Goal: Transaction & Acquisition: Purchase product/service

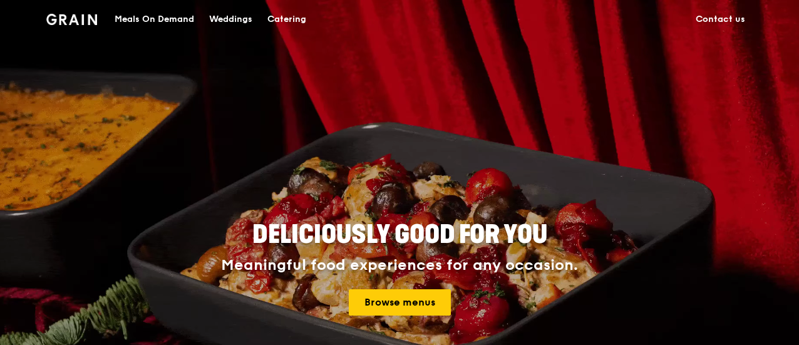
click at [177, 19] on div "Meals On Demand" at bounding box center [155, 20] width 80 height 38
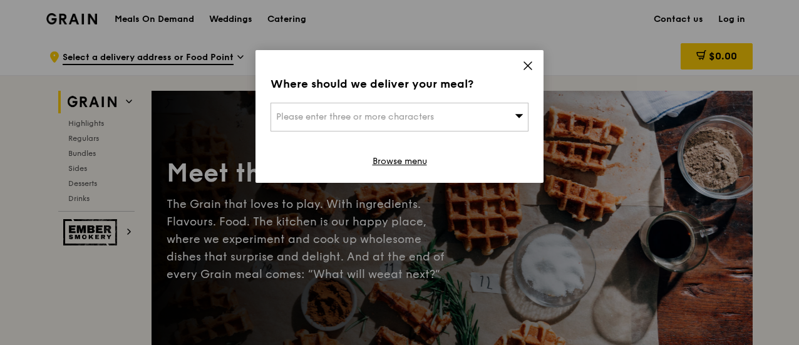
drag, startPoint x: 430, startPoint y: 132, endPoint x: 429, endPoint y: 122, distance: 10.0
click at [430, 132] on div "Where should we deliver your meal? Please enter three or more characters Browse…" at bounding box center [400, 116] width 288 height 133
click at [429, 122] on div "Please enter three or more characters" at bounding box center [400, 117] width 258 height 29
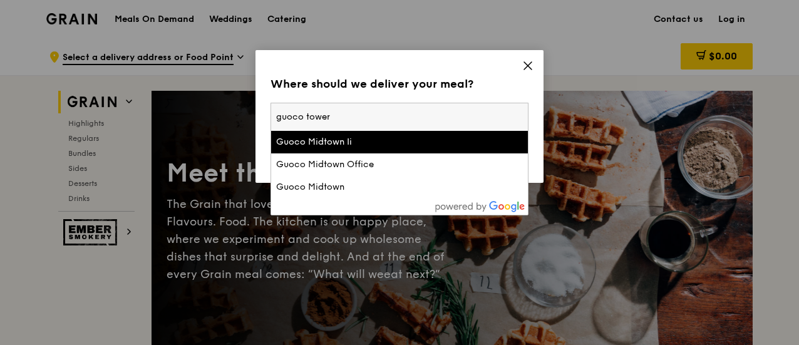
type input "guoco tower"
click at [413, 147] on div "Guoco Midtown Ii" at bounding box center [368, 142] width 185 height 13
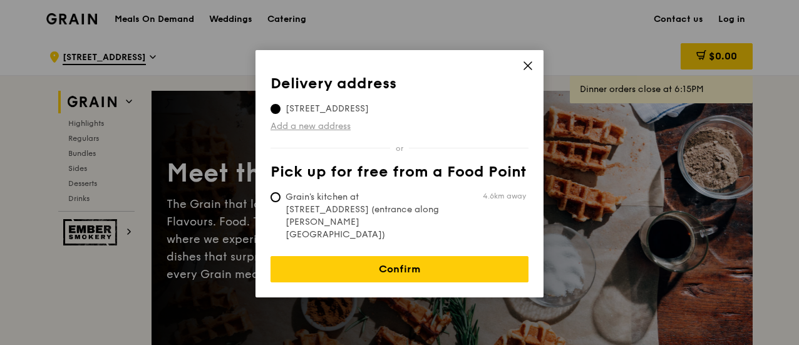
click at [284, 125] on link "Add a new address" at bounding box center [400, 126] width 258 height 13
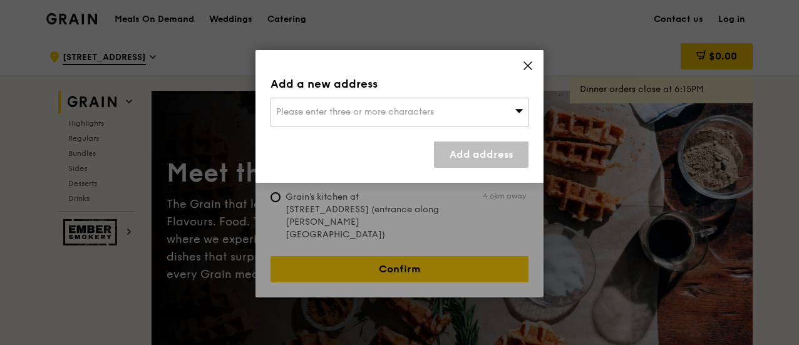
click at [407, 111] on span "Please enter three or more characters" at bounding box center [355, 112] width 158 height 11
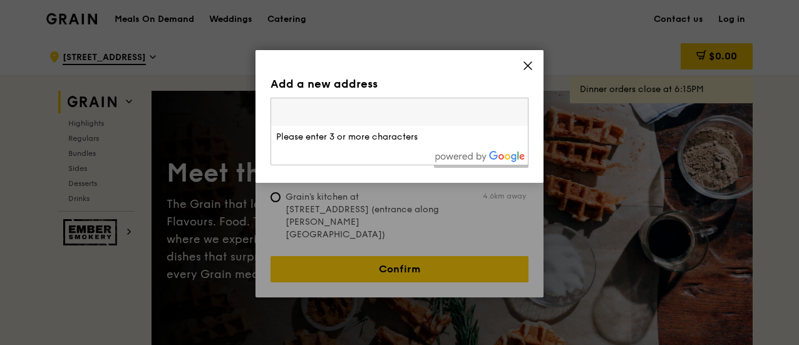
click at [409, 112] on input "search" at bounding box center [399, 112] width 257 height 28
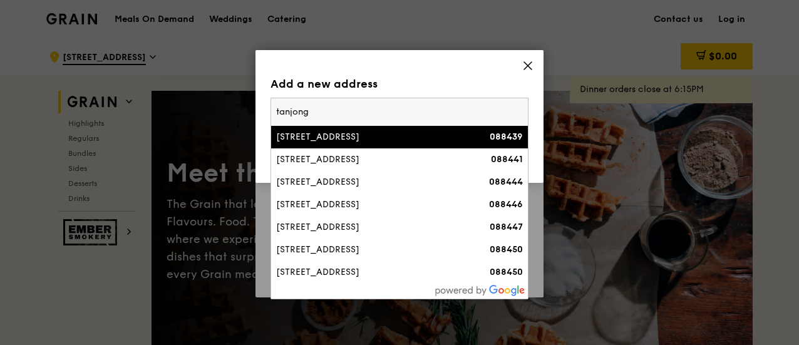
type input "tanjong"
click at [409, 130] on li "[STREET_ADDRESS] 088439" at bounding box center [399, 137] width 257 height 23
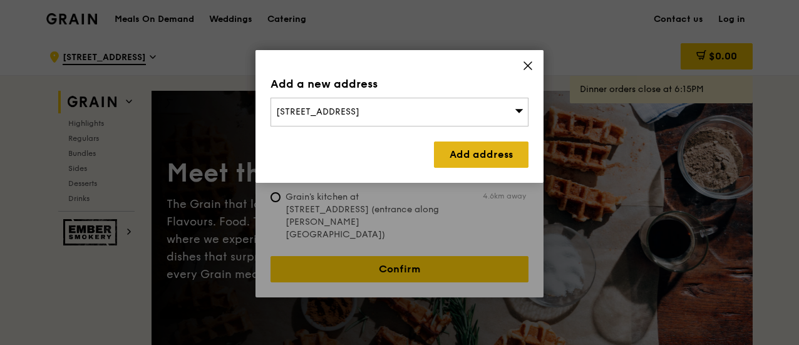
click at [457, 150] on link "Add address" at bounding box center [481, 155] width 95 height 26
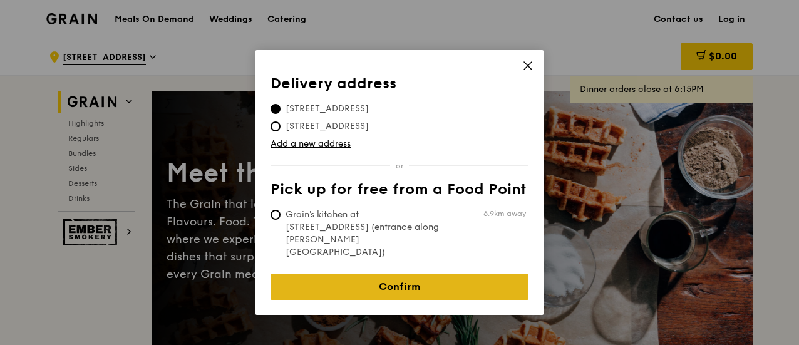
click at [390, 274] on link "Confirm" at bounding box center [400, 287] width 258 height 26
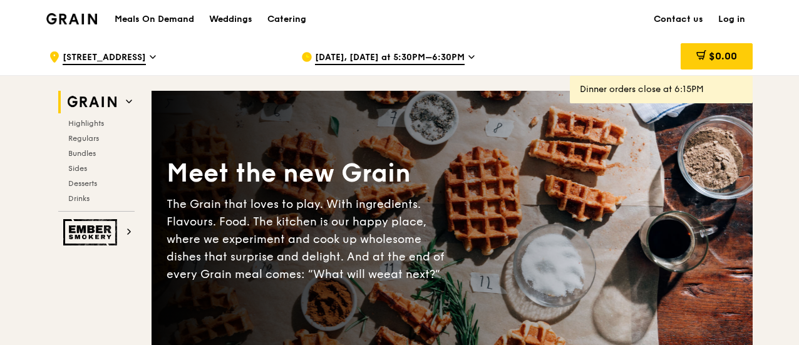
click at [402, 58] on span "[DATE], [DATE] at 5:30PM–6:30PM" at bounding box center [390, 58] width 150 height 14
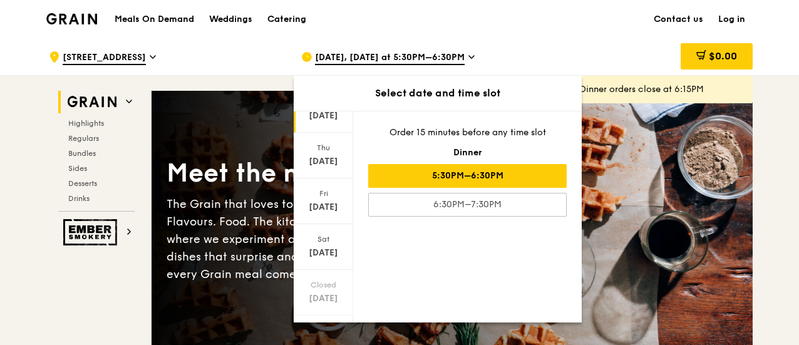
scroll to position [172, 0]
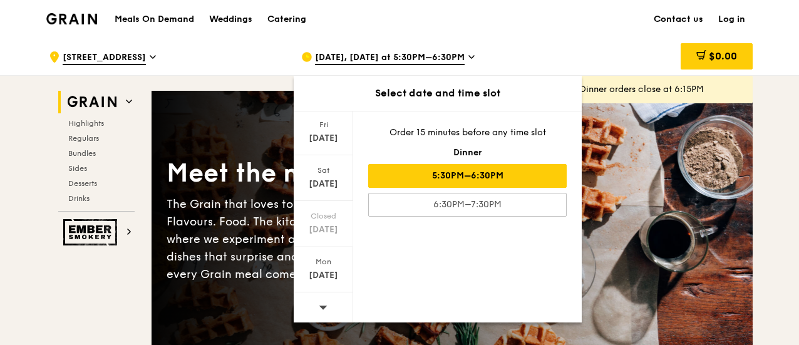
click at [328, 295] on div at bounding box center [324, 309] width 60 height 32
click at [332, 132] on div "[DATE]" at bounding box center [324, 138] width 56 height 13
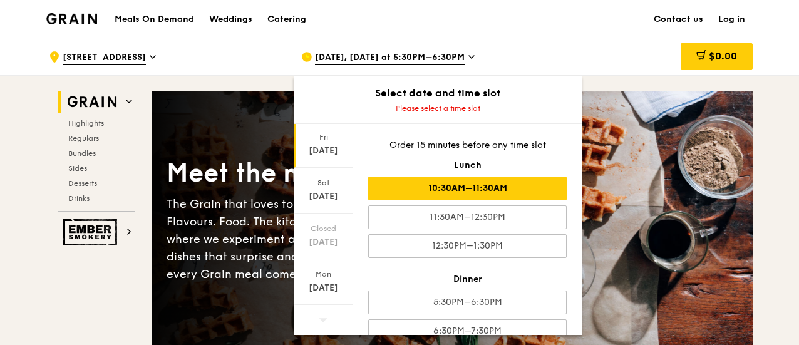
click at [411, 192] on div "10:30AM–11:30AM" at bounding box center [467, 189] width 199 height 24
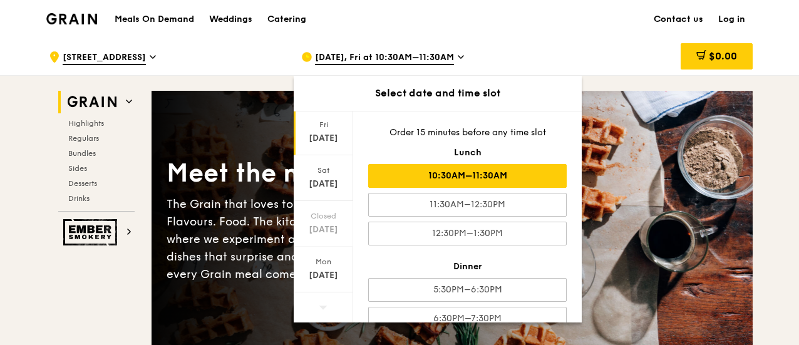
click at [608, 200] on div "Meet the new Grain The Grain that loves to play. With ingredients. Flavours. Fo…" at bounding box center [453, 223] width 602 height 162
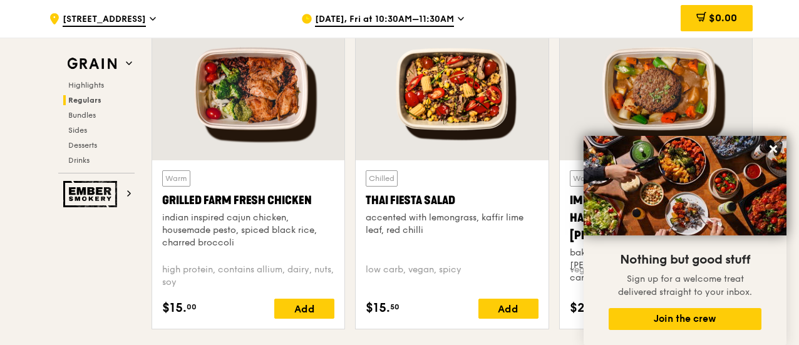
scroll to position [1441, 0]
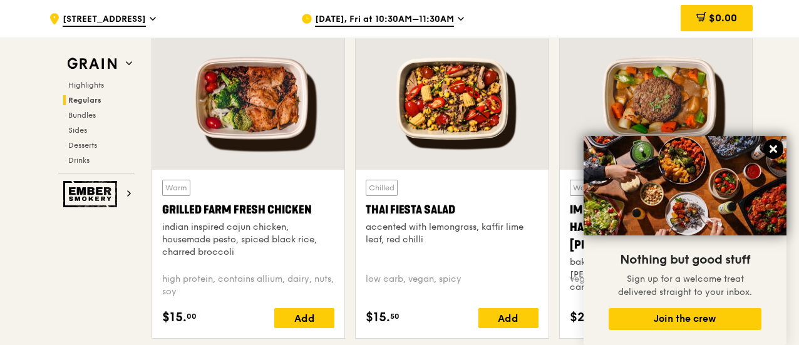
click at [770, 146] on icon at bounding box center [773, 148] width 11 height 11
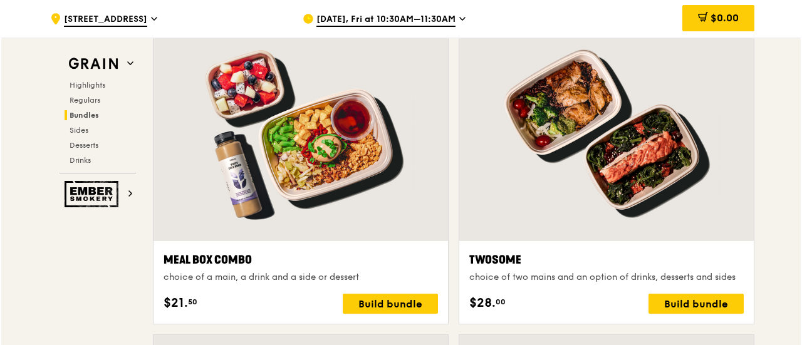
scroll to position [1817, 0]
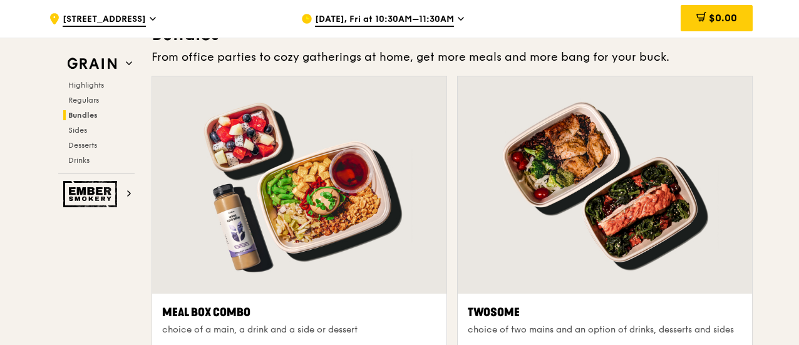
click at [370, 201] on div at bounding box center [299, 184] width 294 height 217
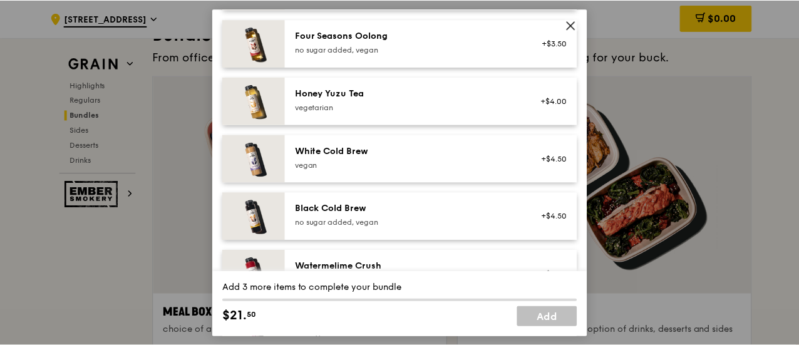
scroll to position [1607, 0]
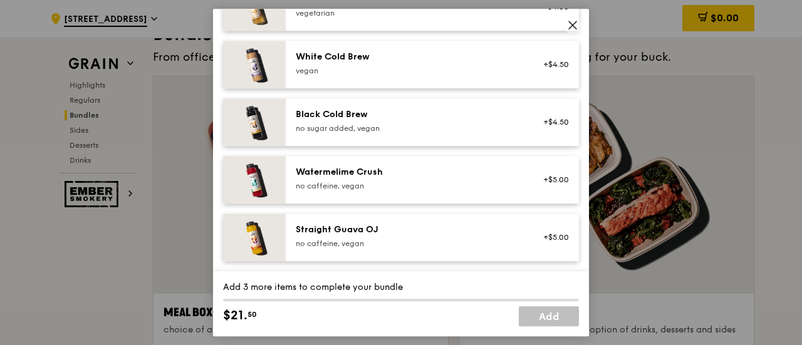
click at [570, 20] on icon at bounding box center [572, 24] width 11 height 11
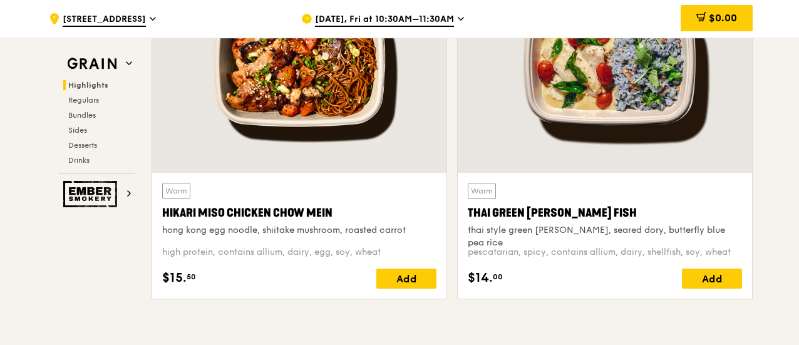
scroll to position [251, 0]
